Goal: Task Accomplishment & Management: Manage account settings

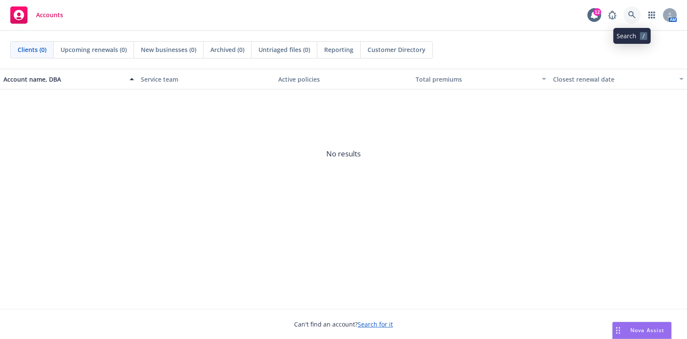
click at [631, 18] on icon at bounding box center [632, 15] width 8 height 8
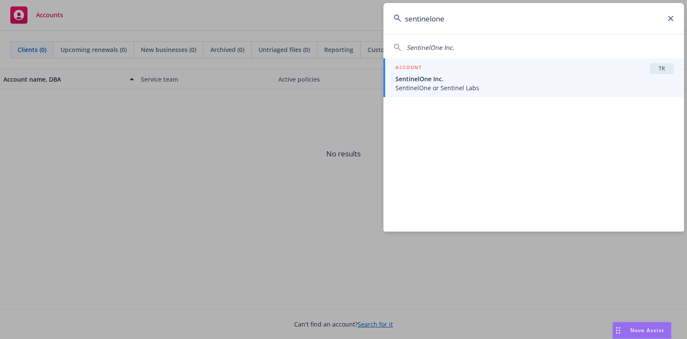
type input "sentinelone"
click at [532, 79] on span "SentinelOne Inc." at bounding box center [535, 78] width 278 height 9
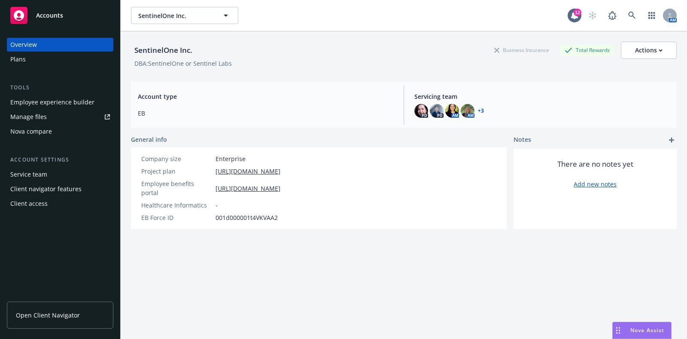
click at [30, 60] on div "Plans" at bounding box center [60, 59] width 100 height 14
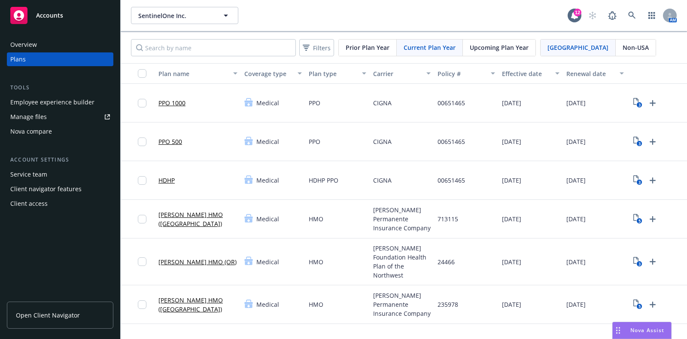
click at [623, 44] on span "Non-USA" at bounding box center [636, 47] width 26 height 9
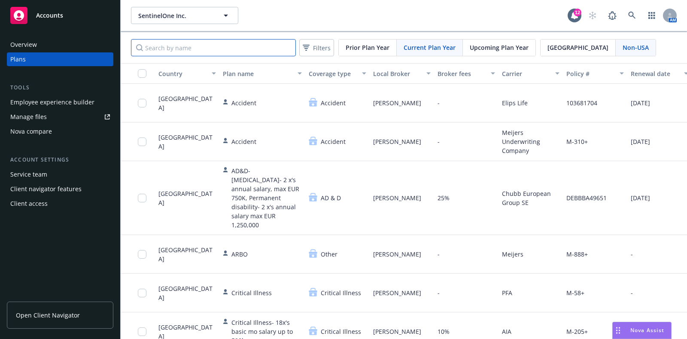
click at [264, 46] on input "Search by name" at bounding box center [213, 47] width 165 height 17
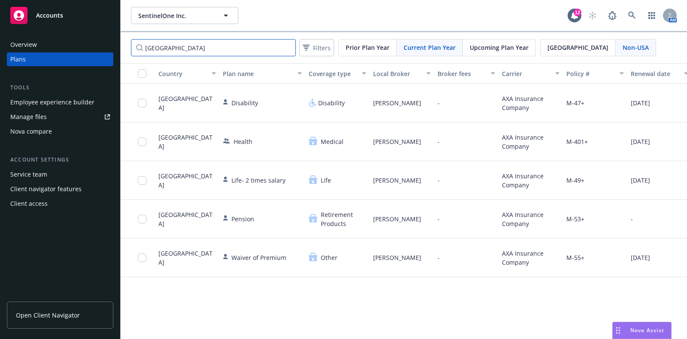
type input "belgium"
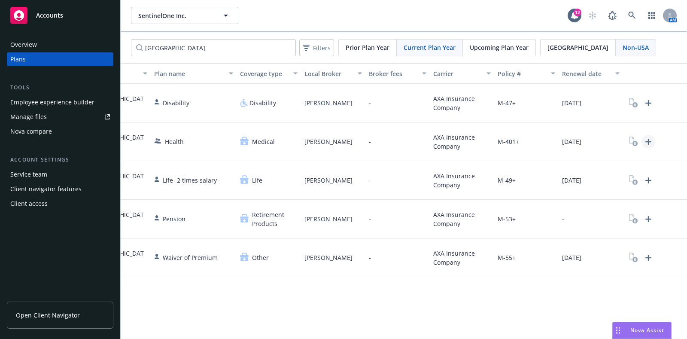
click at [646, 142] on icon "Upload Plan Documents" at bounding box center [648, 142] width 10 height 10
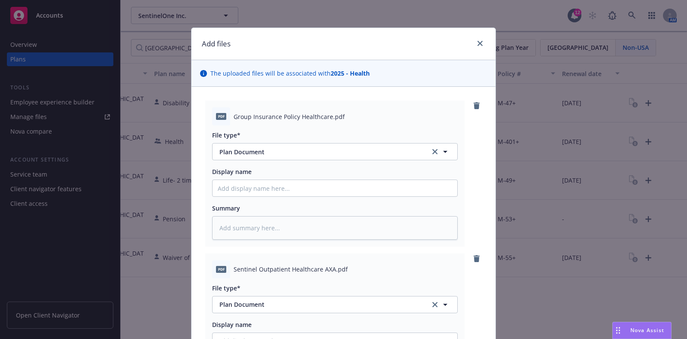
scroll to position [170, 0]
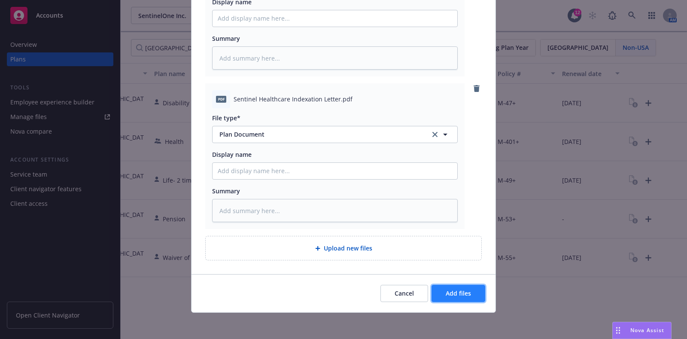
click at [466, 293] on span "Add files" at bounding box center [458, 293] width 25 height 8
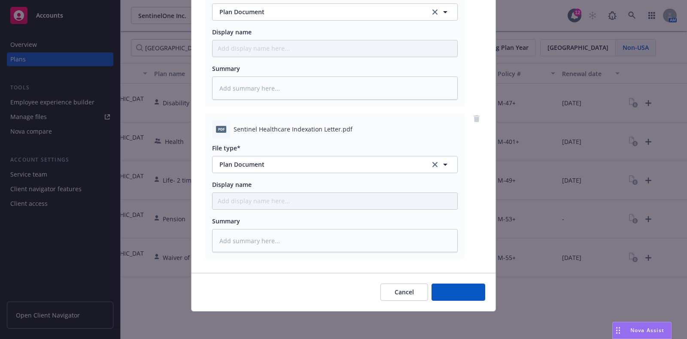
scroll to position [292, 0]
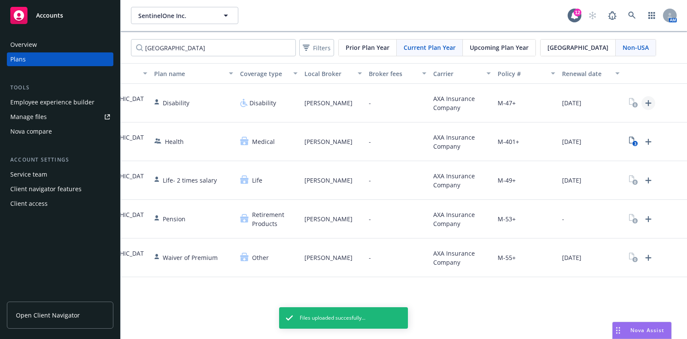
click at [644, 101] on icon "Upload Plan Documents" at bounding box center [648, 103] width 10 height 10
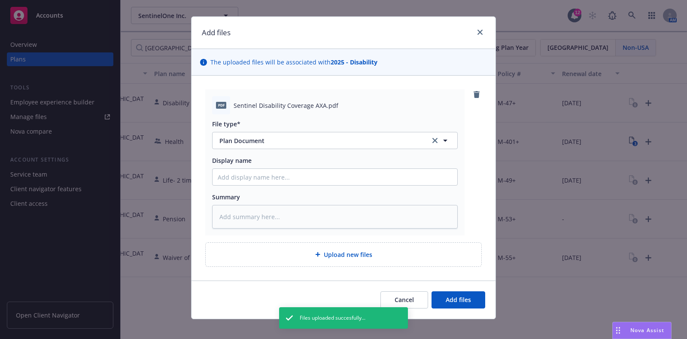
scroll to position [18, 0]
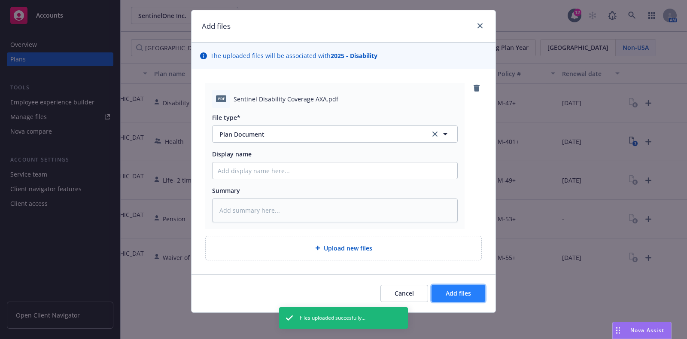
click at [471, 288] on button "Add files" at bounding box center [459, 293] width 54 height 17
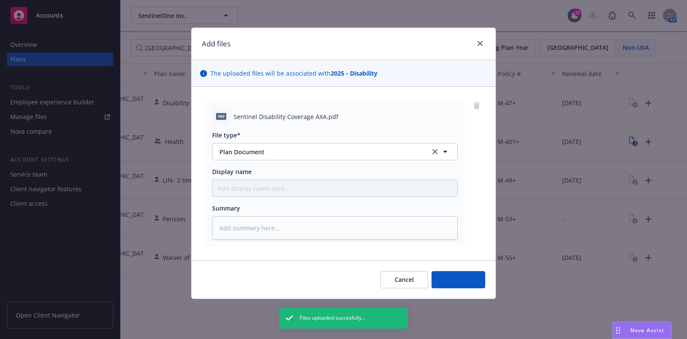
scroll to position [0, 0]
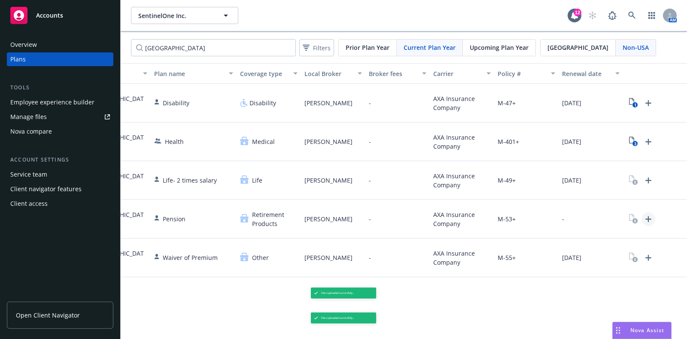
click at [650, 216] on icon "Upload Plan Documents" at bounding box center [648, 219] width 10 height 10
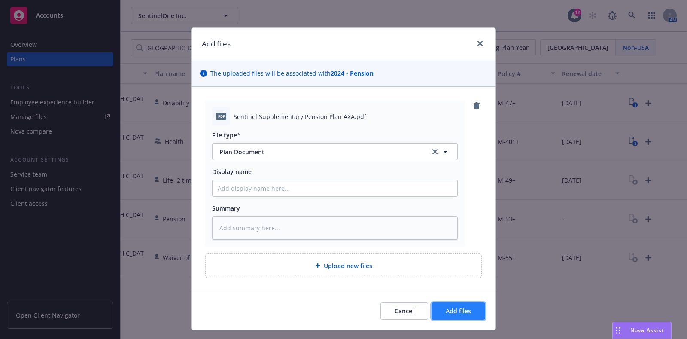
click at [470, 306] on button "Add files" at bounding box center [459, 310] width 54 height 17
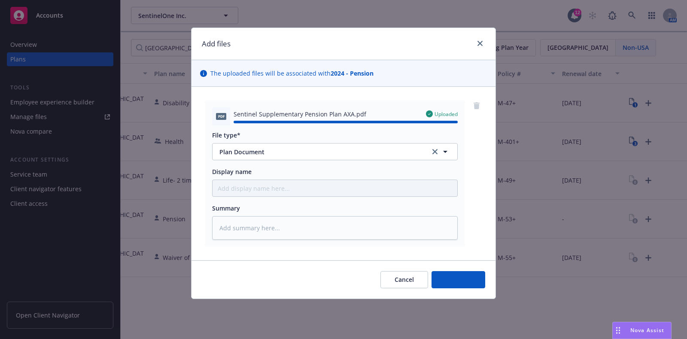
type textarea "x"
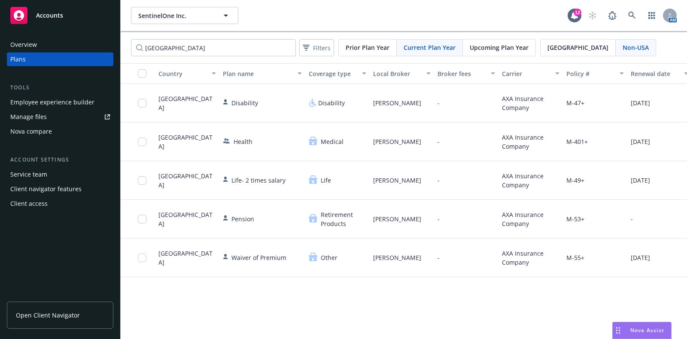
scroll to position [0, 69]
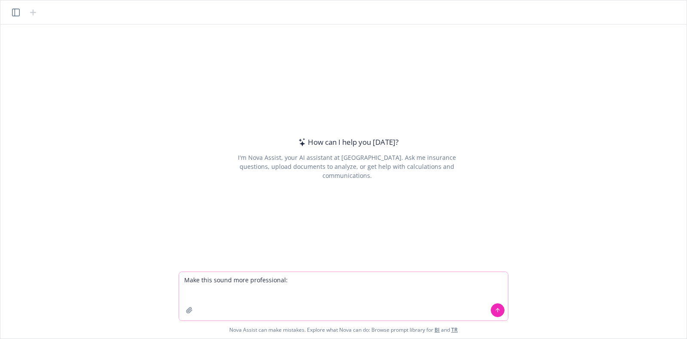
paste textarea "The 15 business days, puts us at [DATE], so you should receive the funds by the…"
type textarea "Make this sound more professional: The 15 business days, puts us at [DATE], so …"
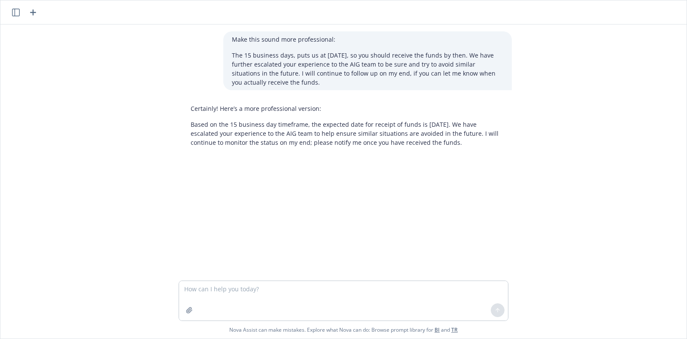
drag, startPoint x: 458, startPoint y: 144, endPoint x: 182, endPoint y: 125, distance: 276.4
click at [182, 125] on div "Certainly! Here’s a more professional version: Based on the 15 business day tim…" at bounding box center [347, 126] width 330 height 50
copy p "Based on the 15 business day timeframe, the expected date for receipt of funds …"
click at [599, 167] on div at bounding box center [347, 166] width 673 height 10
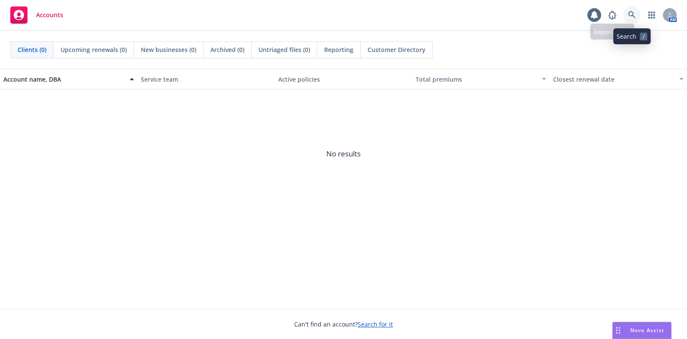
click at [629, 13] on icon at bounding box center [631, 14] width 7 height 7
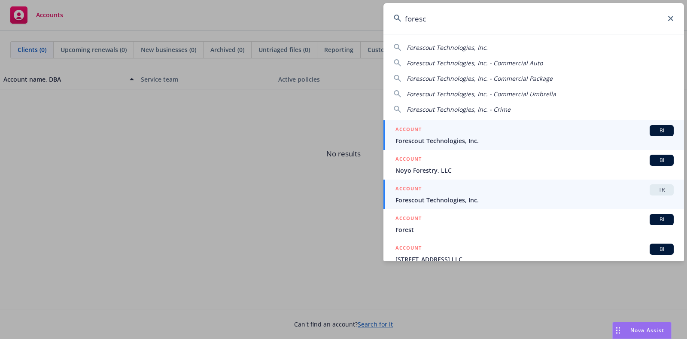
type input "foresc"
click at [526, 198] on span "Forescout Technologies, Inc." at bounding box center [535, 199] width 278 height 9
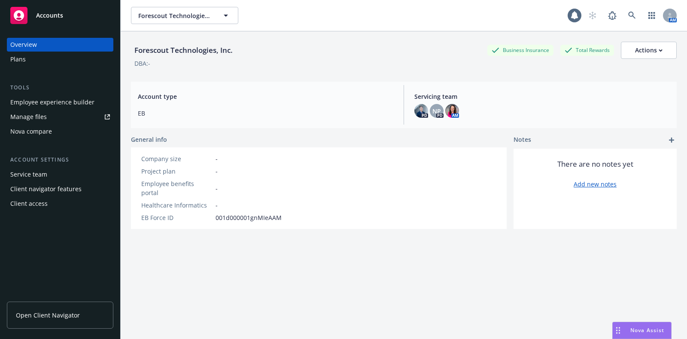
click at [81, 64] on div "Plans" at bounding box center [60, 59] width 100 height 14
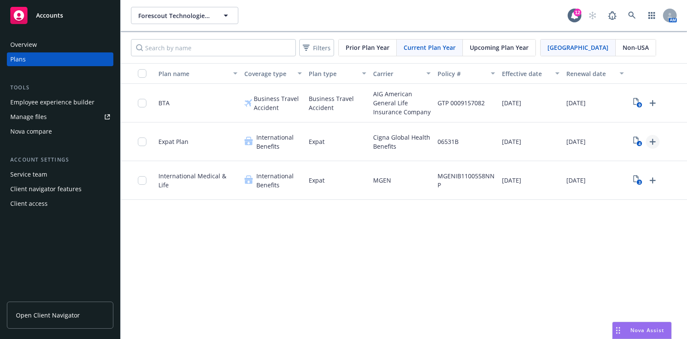
click at [656, 137] on icon "Upload Plan Documents" at bounding box center [653, 142] width 10 height 10
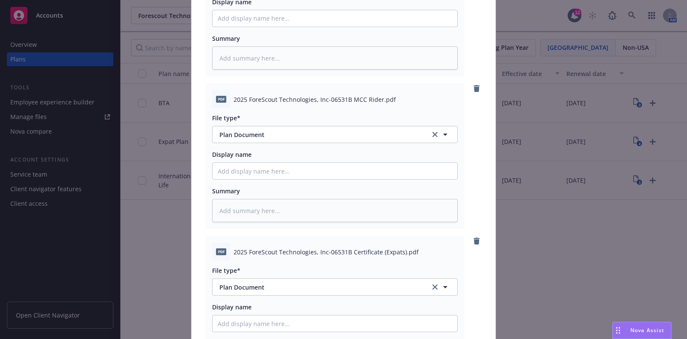
scroll to position [628, 0]
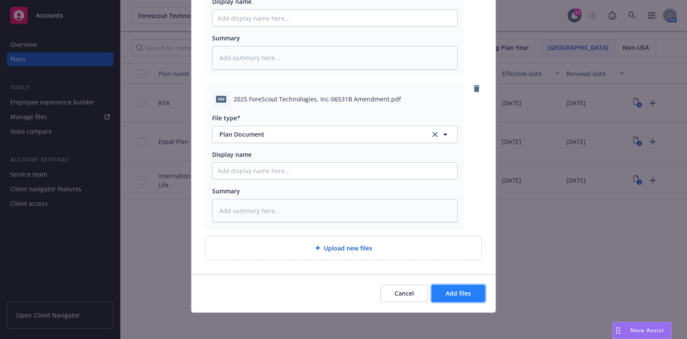
click at [460, 291] on span "Add files" at bounding box center [458, 293] width 25 height 8
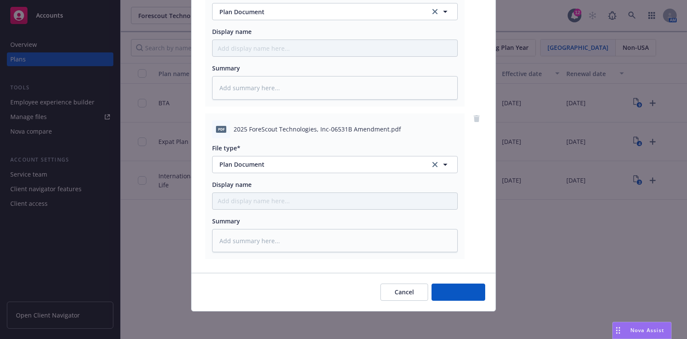
scroll to position [750, 0]
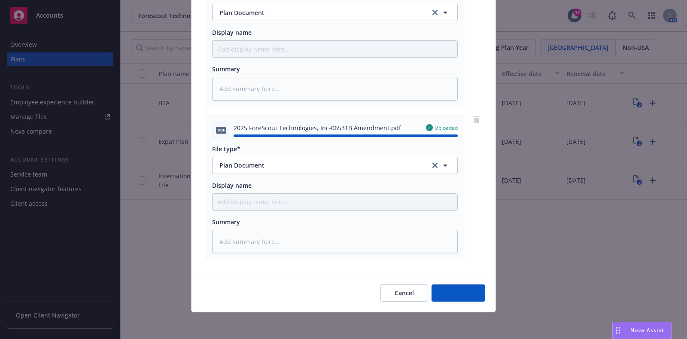
type textarea "x"
